Goal: Navigation & Orientation: Understand site structure

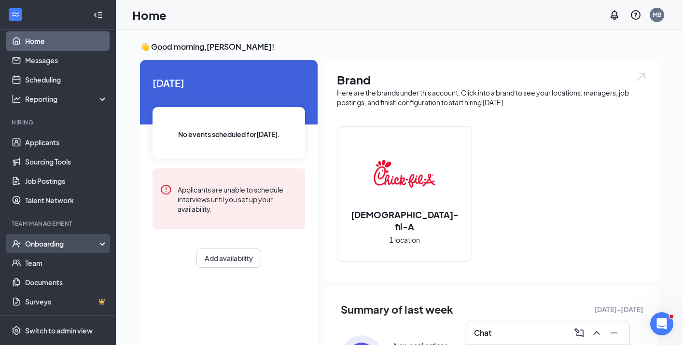
scroll to position [8, 0]
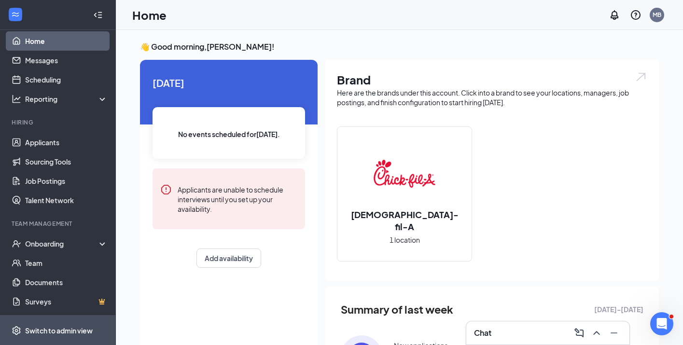
click at [58, 329] on div "Switch to admin view" at bounding box center [59, 331] width 68 height 10
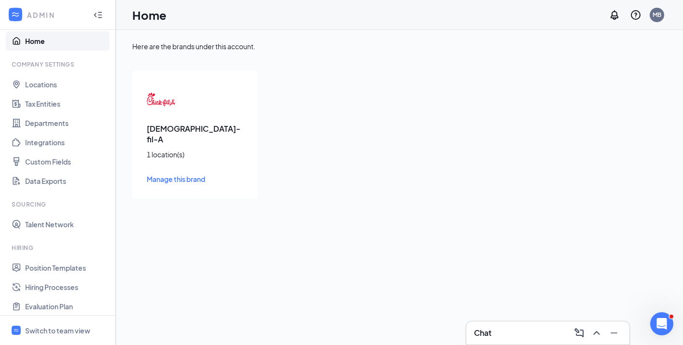
click at [175, 175] on span "Manage this brand" at bounding box center [176, 179] width 58 height 9
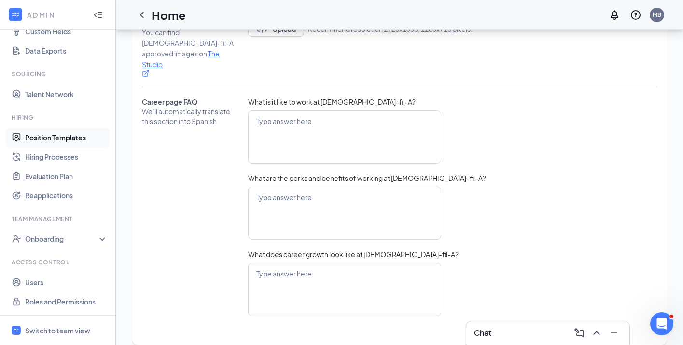
scroll to position [139, 0]
click at [49, 136] on link "Position Templates" at bounding box center [66, 137] width 83 height 19
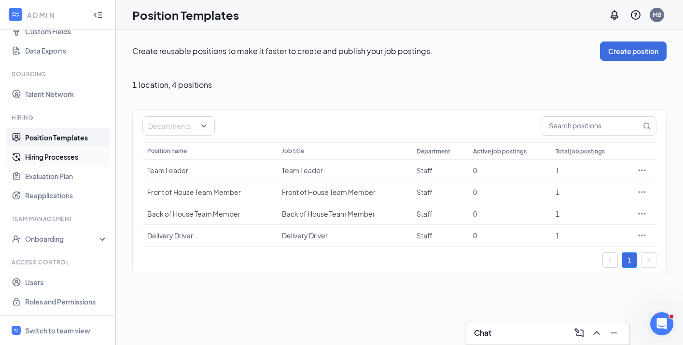
click at [48, 158] on link "Hiring Processes" at bounding box center [66, 156] width 83 height 19
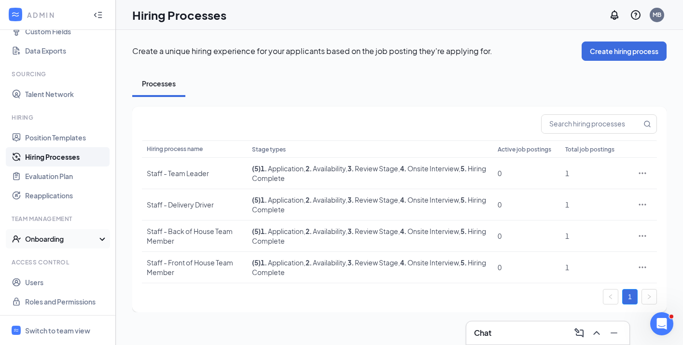
click at [100, 240] on icon at bounding box center [104, 240] width 8 height 0
click at [58, 260] on link "Onboarding Processes" at bounding box center [66, 258] width 83 height 19
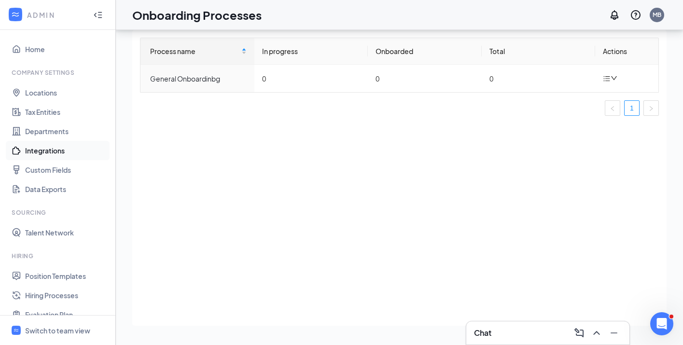
click at [44, 152] on link "Integrations" at bounding box center [66, 150] width 83 height 19
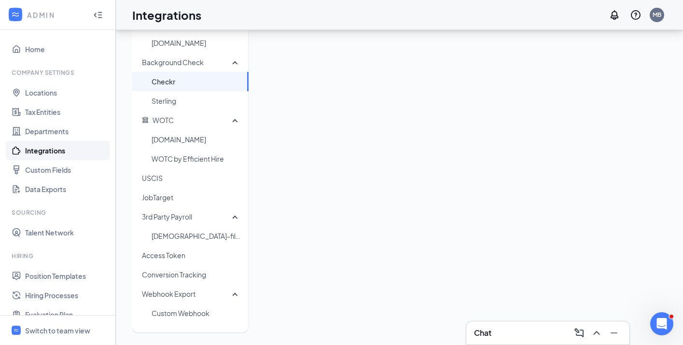
click at [43, 153] on link "Integrations" at bounding box center [66, 150] width 83 height 19
click at [38, 48] on link "Home" at bounding box center [66, 49] width 83 height 19
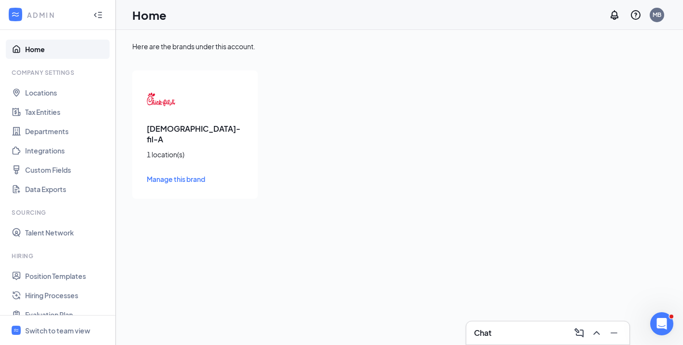
click at [167, 175] on span "Manage this brand" at bounding box center [176, 179] width 58 height 9
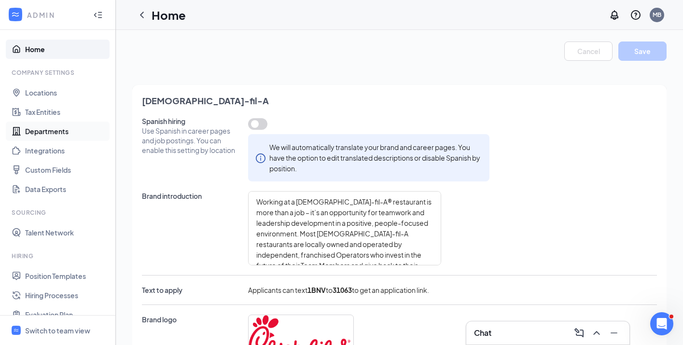
click at [44, 134] on link "Departments" at bounding box center [66, 131] width 83 height 19
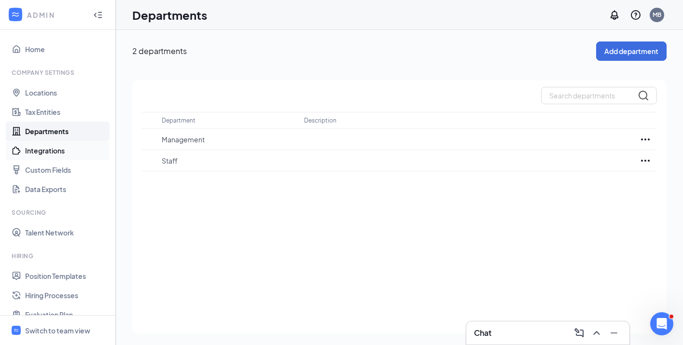
click at [40, 153] on link "Integrations" at bounding box center [66, 150] width 83 height 19
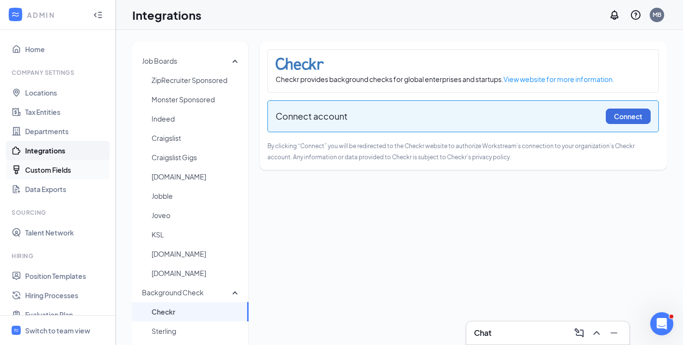
click at [41, 171] on link "Custom Fields" at bounding box center [66, 169] width 83 height 19
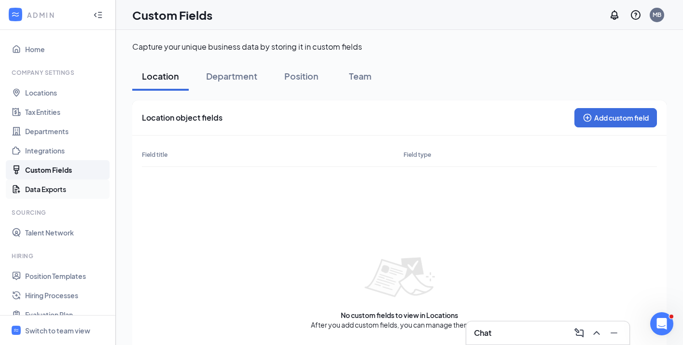
click at [43, 191] on link "Data Exports" at bounding box center [66, 189] width 83 height 19
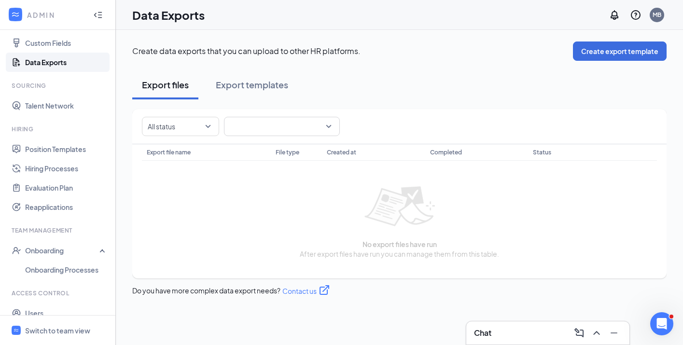
scroll to position [129, 0]
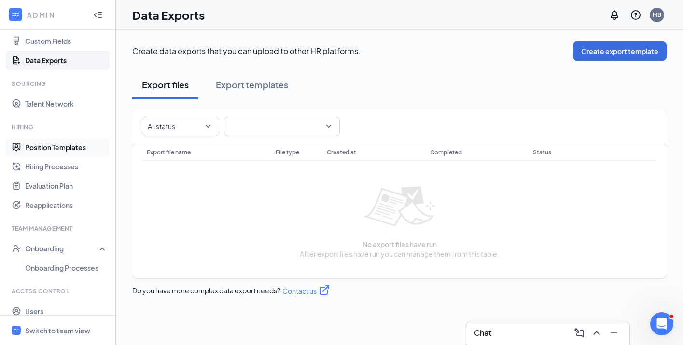
click at [46, 150] on link "Position Templates" at bounding box center [66, 147] width 83 height 19
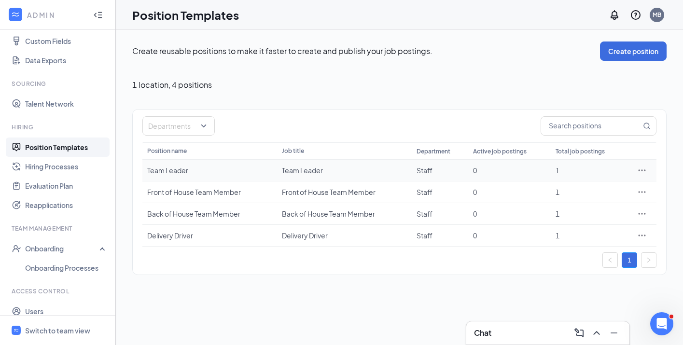
click at [167, 170] on div "Team Leader" at bounding box center [209, 171] width 125 height 10
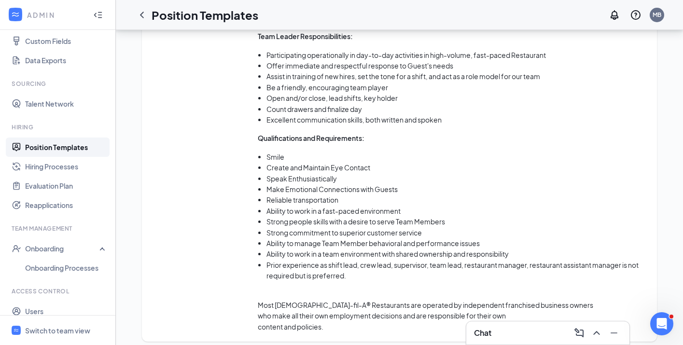
scroll to position [698, 0]
click at [44, 168] on link "Hiring Processes" at bounding box center [66, 166] width 83 height 19
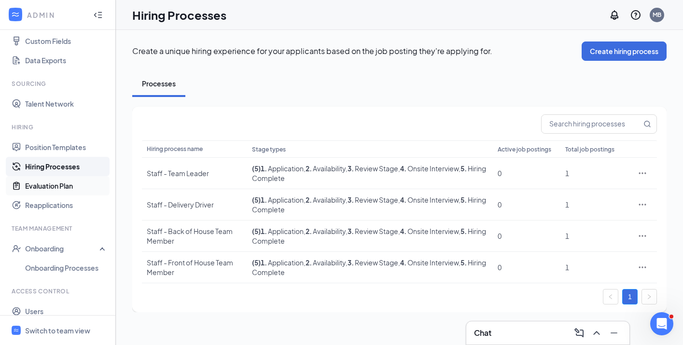
click at [45, 187] on link "Evaluation Plan" at bounding box center [66, 185] width 83 height 19
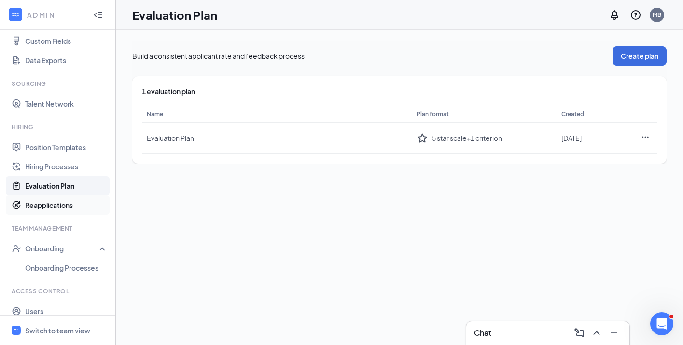
click at [39, 207] on link "Reapplications" at bounding box center [66, 205] width 83 height 19
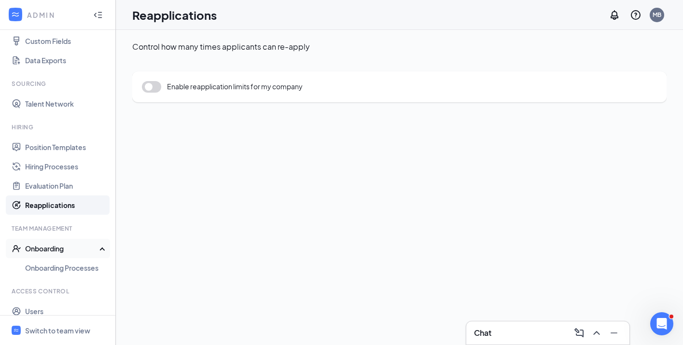
click at [58, 252] on div "Onboarding" at bounding box center [62, 249] width 74 height 10
